Goal: Information Seeking & Learning: Learn about a topic

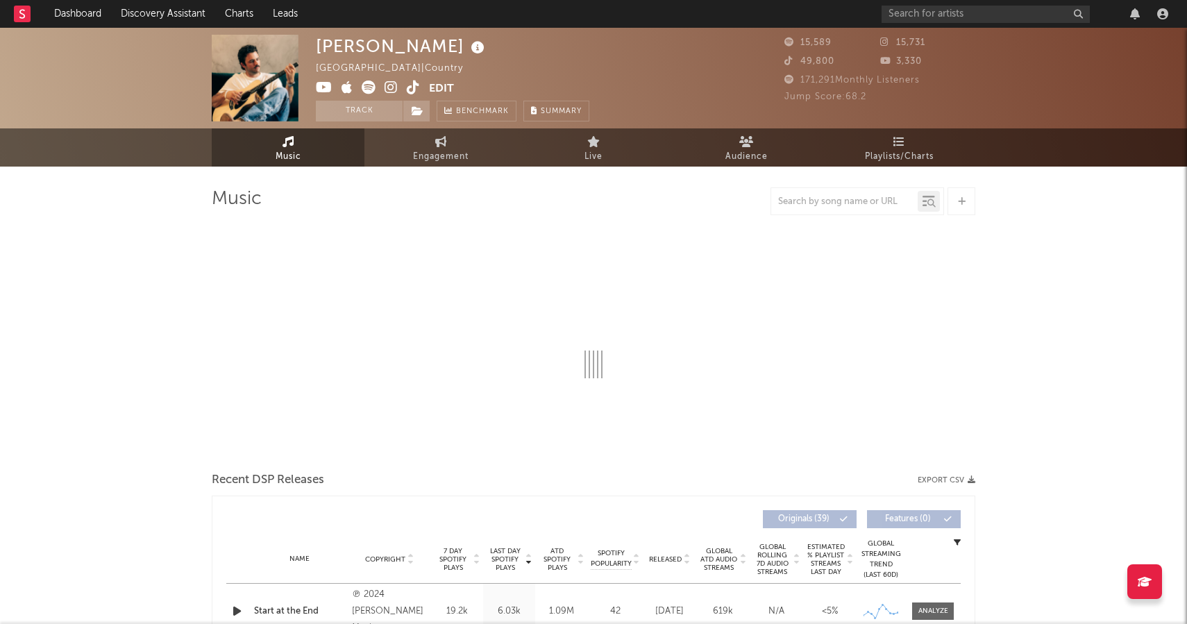
select select "6m"
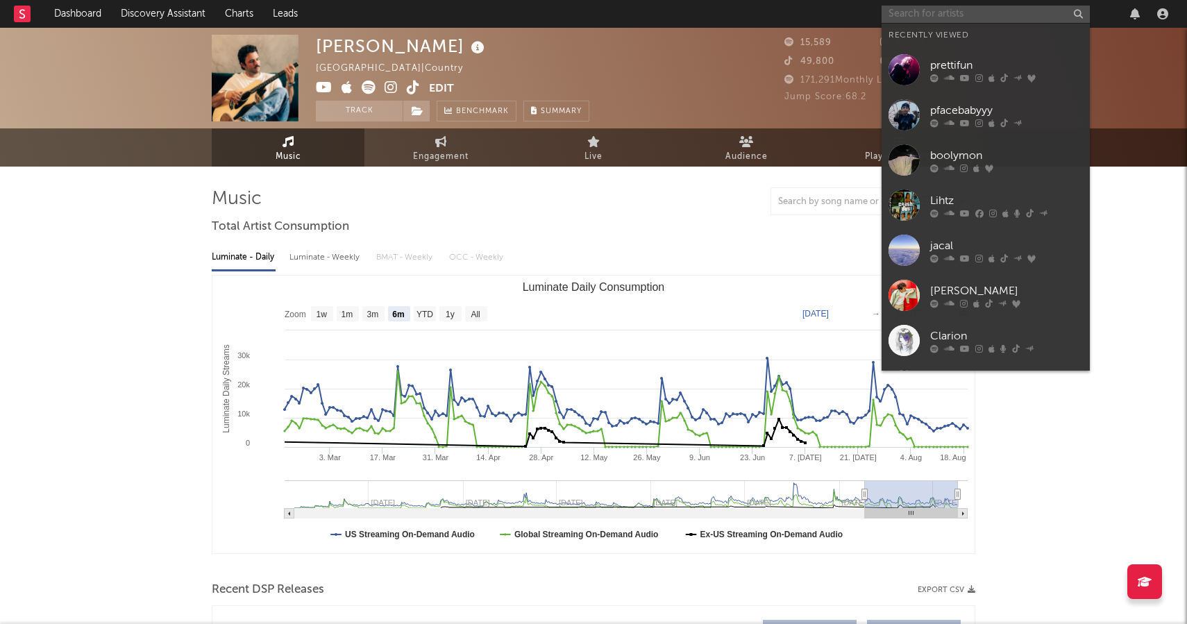
click at [971, 10] on input "text" at bounding box center [986, 14] width 208 height 17
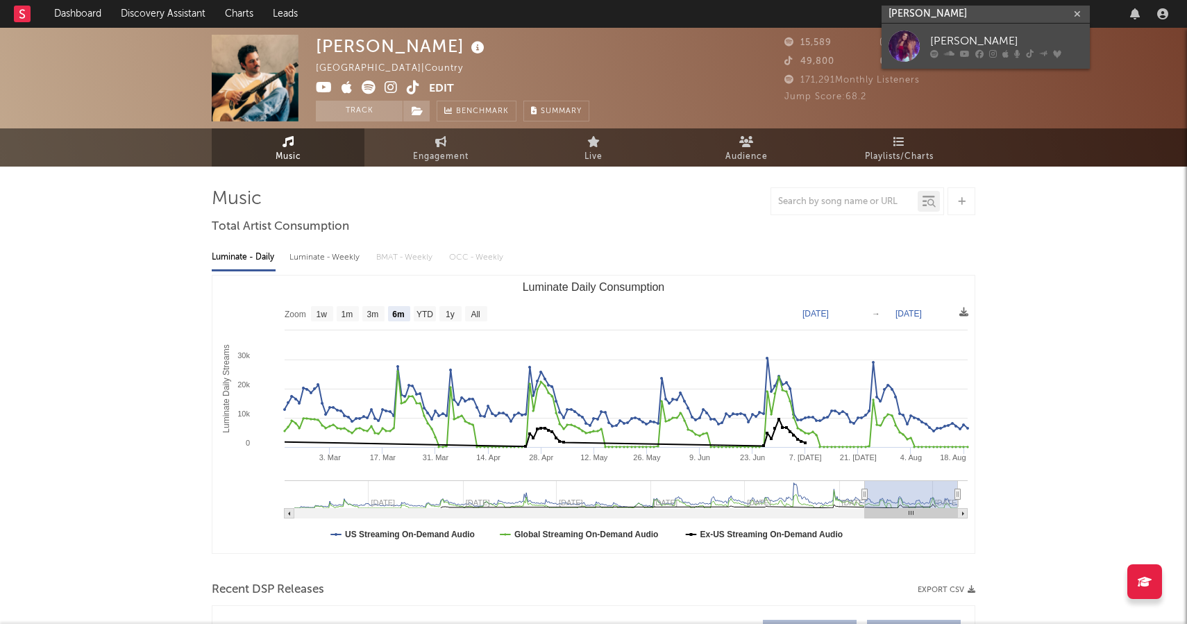
type input "[PERSON_NAME]"
click at [966, 37] on div "[PERSON_NAME]" at bounding box center [1006, 41] width 153 height 17
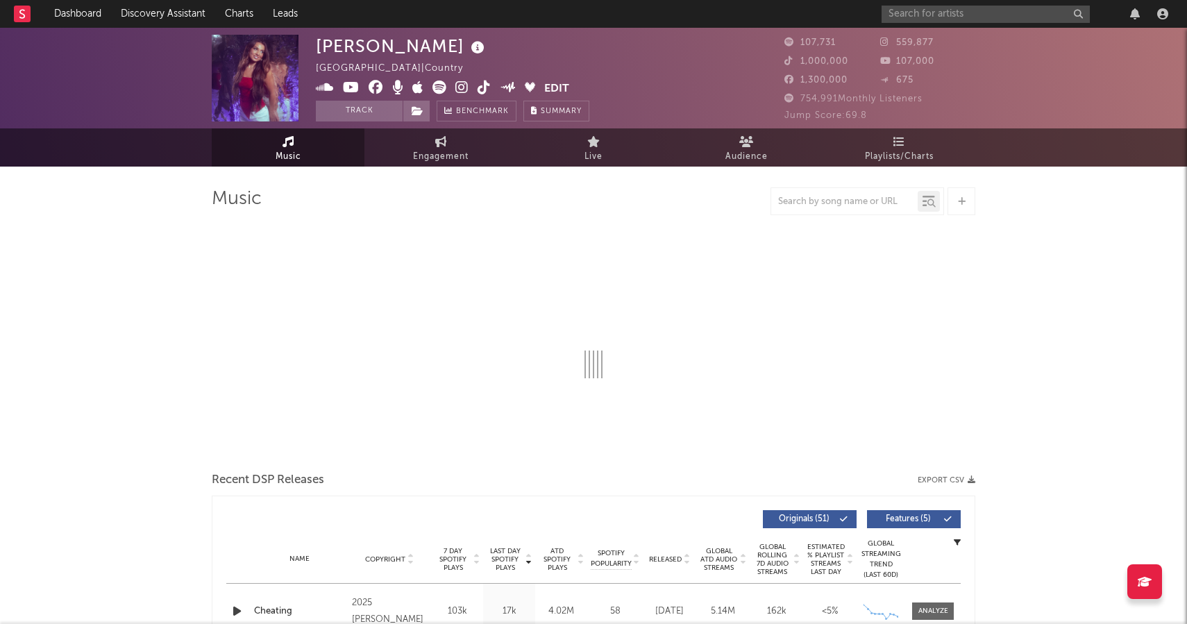
select select "6m"
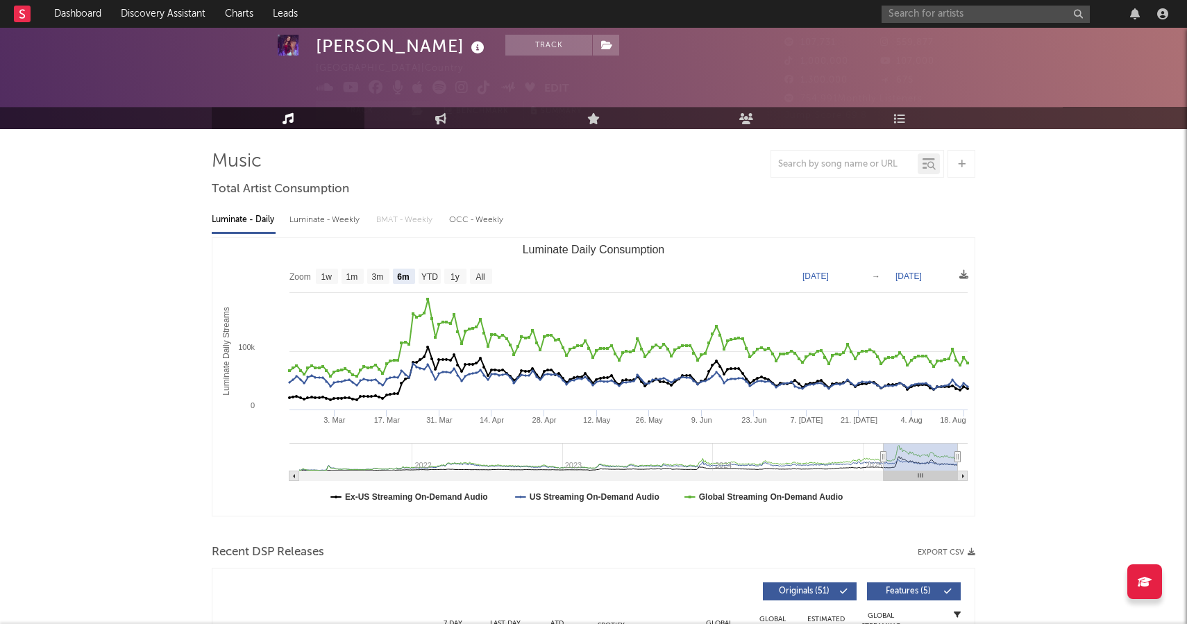
scroll to position [35, 0]
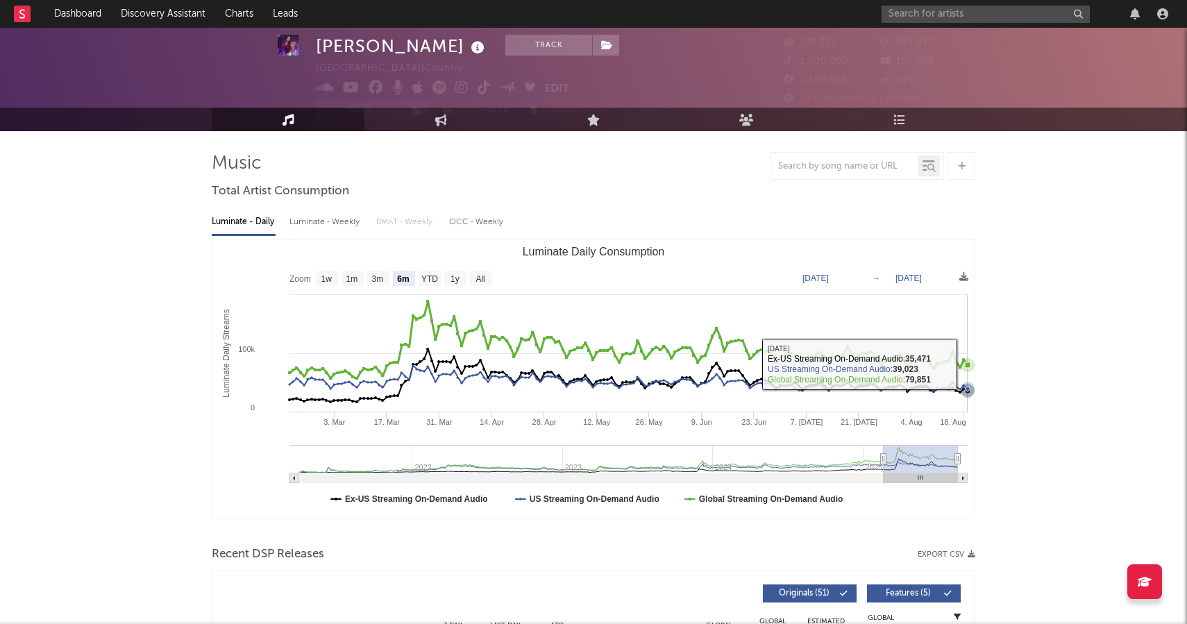
click at [969, 364] on icon "Luminate Daily Consumption" at bounding box center [968, 365] width 6 height 6
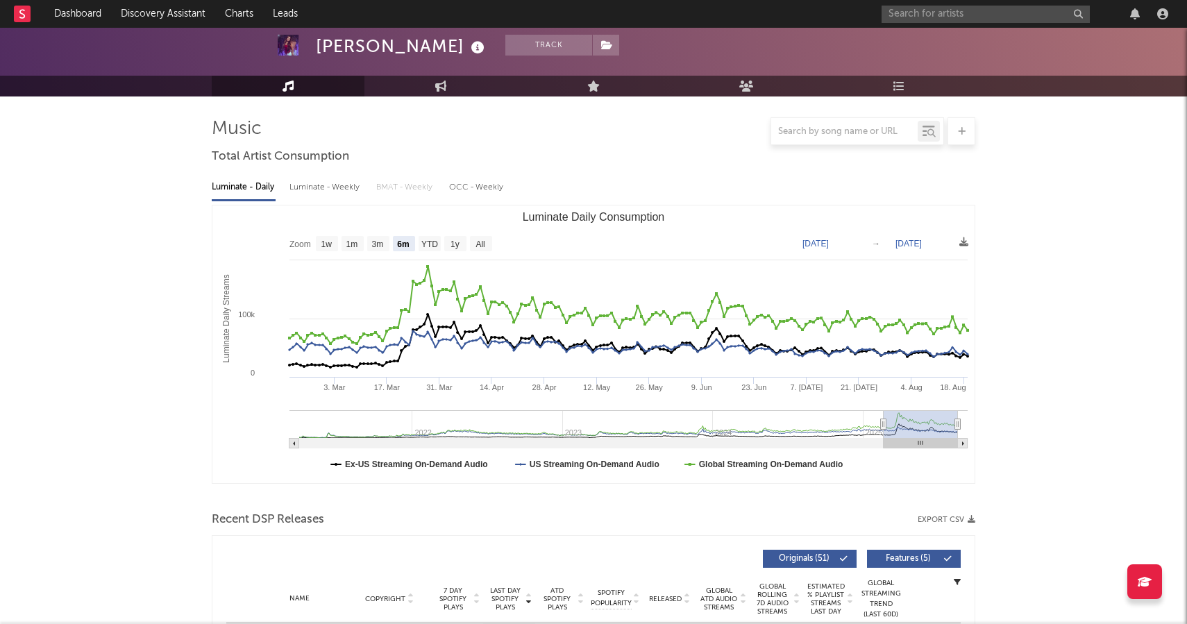
scroll to position [0, 0]
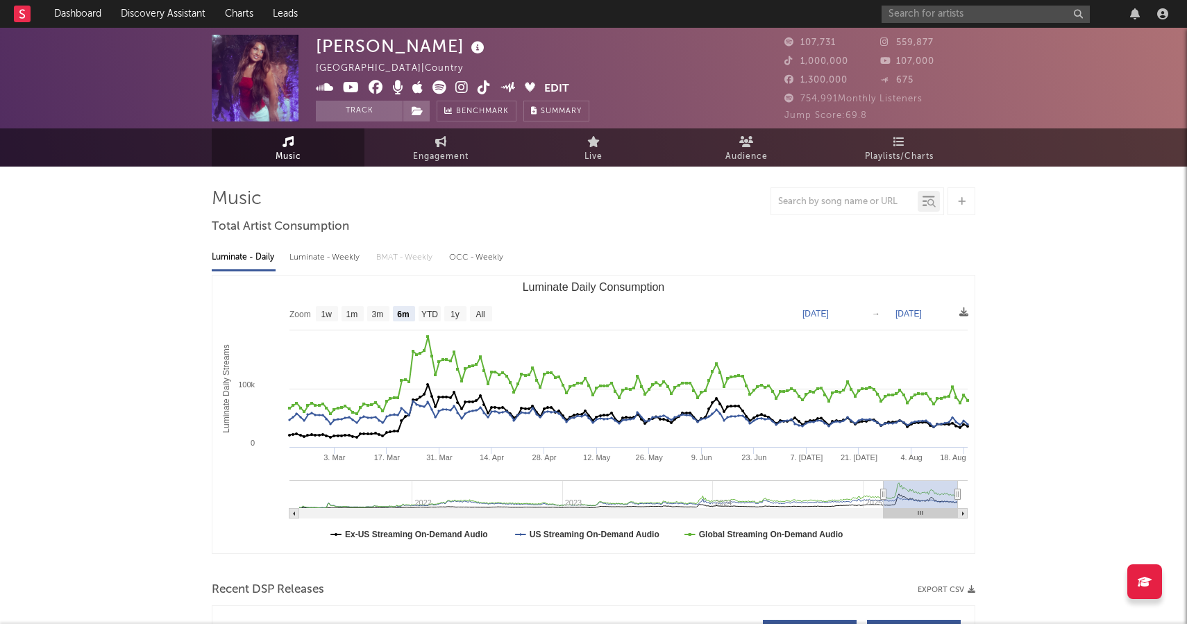
click at [460, 90] on icon at bounding box center [461, 88] width 13 height 14
click at [482, 90] on icon at bounding box center [484, 88] width 13 height 14
click at [482, 87] on icon at bounding box center [484, 88] width 13 height 14
click at [435, 94] on icon at bounding box center [439, 88] width 14 height 14
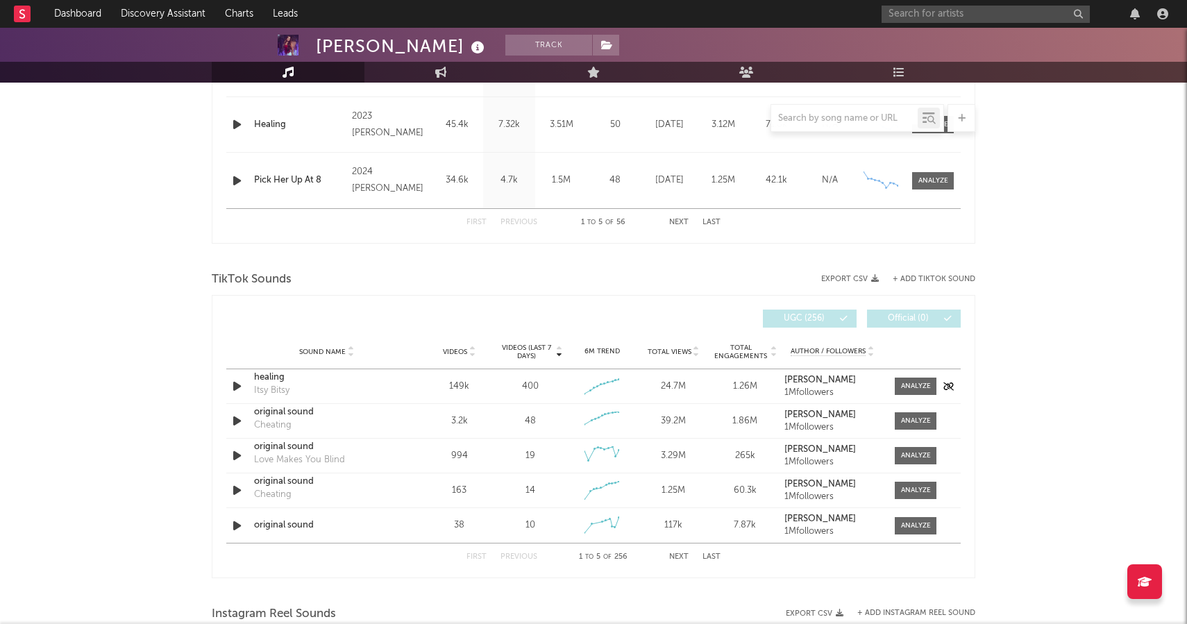
scroll to position [764, 0]
click at [538, 365] on div "Sound Name Videos Videos (last 7 days) Weekly Growth % 6M Trend Total Views Tot…" at bounding box center [593, 351] width 734 height 35
click at [530, 351] on span "Videos (last 7 days)" at bounding box center [526, 351] width 56 height 17
click at [530, 353] on span "Videos (last 7 days)" at bounding box center [526, 351] width 56 height 17
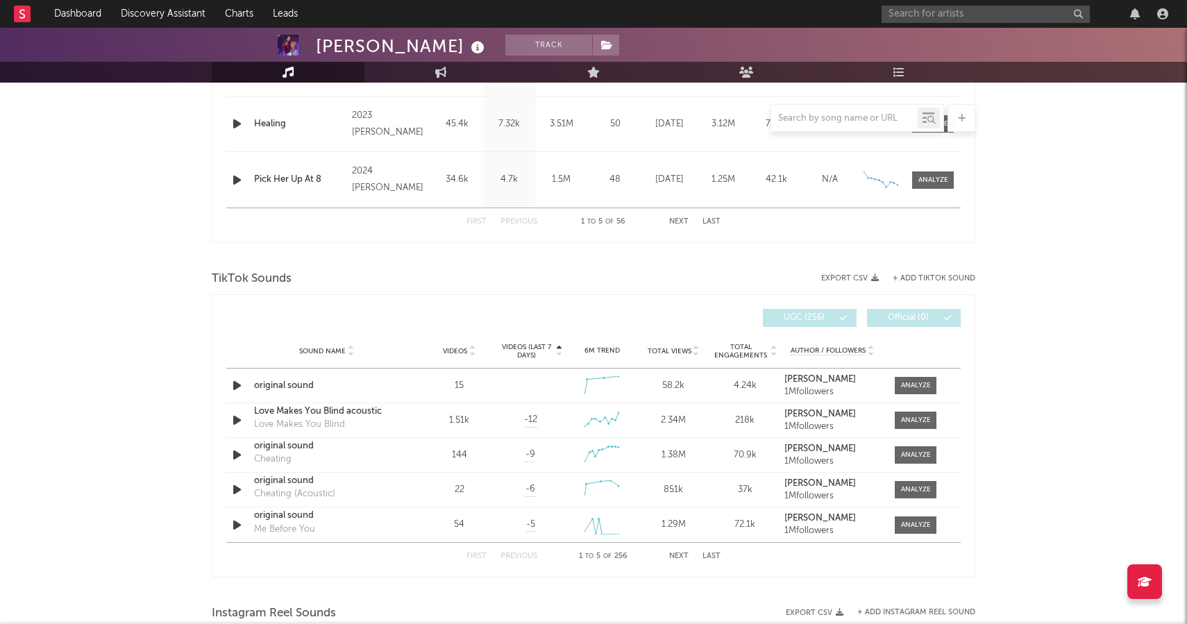
click at [530, 353] on span "Videos (last 7 days)" at bounding box center [526, 351] width 56 height 17
